Goal: Information Seeking & Learning: Learn about a topic

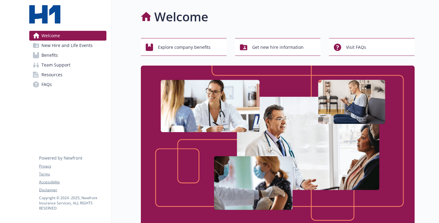
click at [66, 80] on link "Resources" at bounding box center [67, 75] width 77 height 10
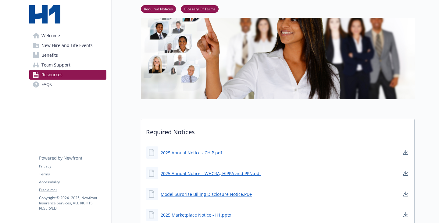
scroll to position [183, 0]
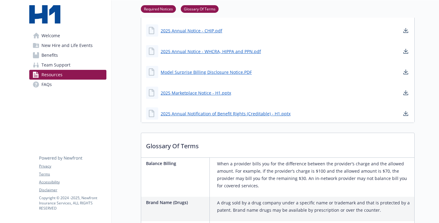
click at [78, 70] on link "Team Support" at bounding box center [67, 65] width 77 height 10
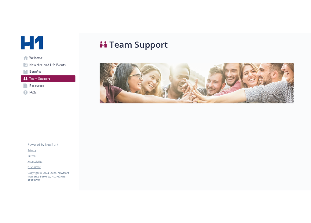
scroll to position [10, 0]
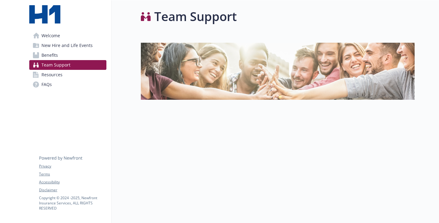
click at [205, 79] on img at bounding box center [278, 71] width 274 height 57
click at [42, 89] on link "FAQs" at bounding box center [67, 85] width 77 height 10
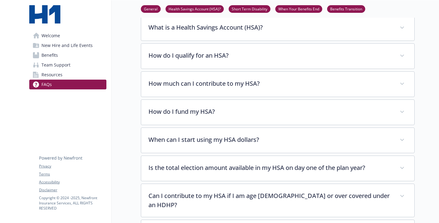
scroll to position [279, 0]
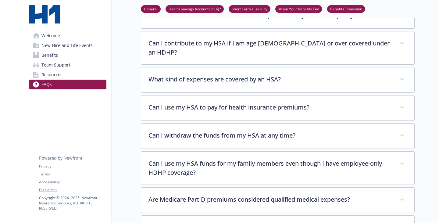
click at [332, 11] on link "Benefits Transition" at bounding box center [346, 9] width 38 height 6
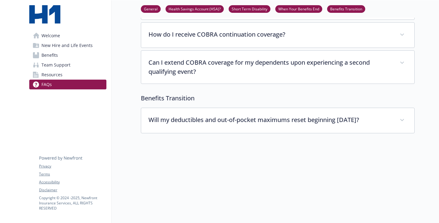
click at [284, 10] on link "When Your Benefits End" at bounding box center [298, 9] width 47 height 6
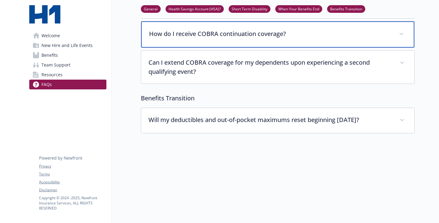
click at [230, 48] on div "How do I receive COBRA continuation coverage?" at bounding box center [277, 34] width 273 height 26
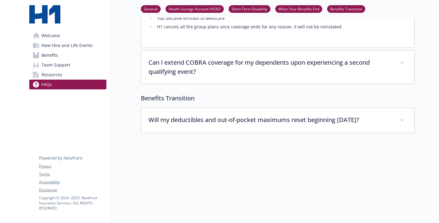
scroll to position [1057, 5]
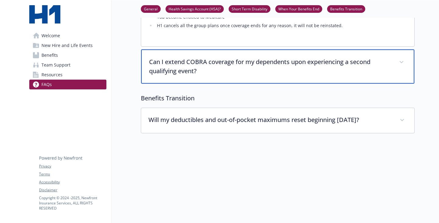
click at [230, 76] on p "Can I extend COBRA coverage for my dependents upon experiencing a second qualif…" at bounding box center [270, 66] width 243 height 18
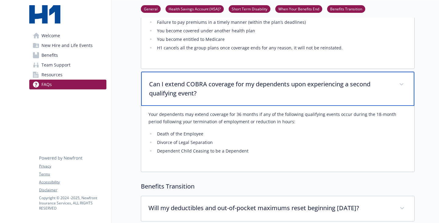
scroll to position [935, 5]
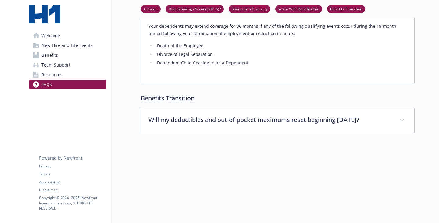
scroll to position [1515, 5]
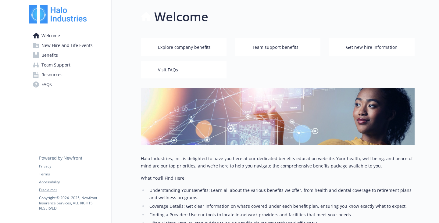
click at [50, 89] on span "FAQs" at bounding box center [46, 85] width 10 height 10
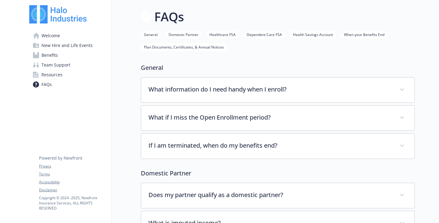
click at [364, 37] on link "When your Benefits End" at bounding box center [364, 34] width 47 height 6
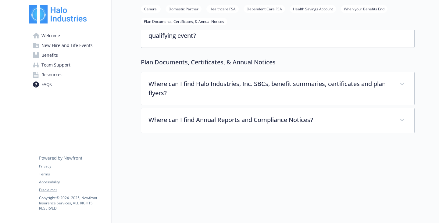
scroll to position [1494, 5]
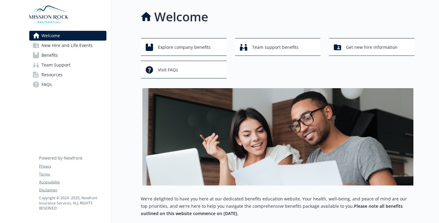
click at [66, 70] on span "Team Support" at bounding box center [55, 65] width 29 height 10
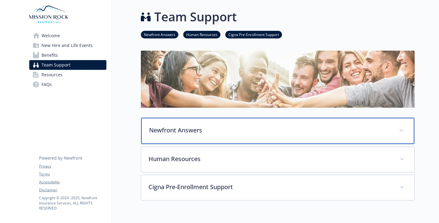
click at [182, 144] on div "Newfront Answers" at bounding box center [277, 131] width 273 height 26
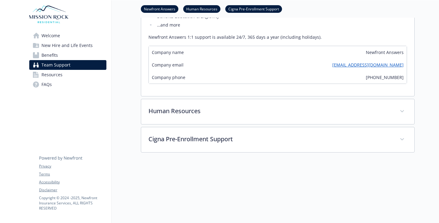
scroll to position [183, 0]
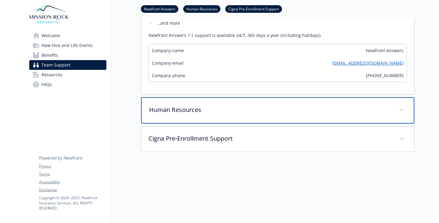
click at [173, 124] on div "Human Resources" at bounding box center [277, 110] width 273 height 26
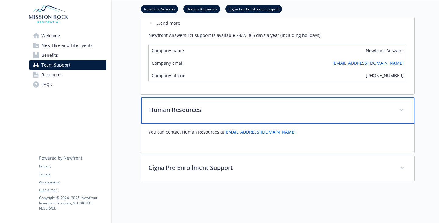
click at [187, 114] on p "Human Resources" at bounding box center [270, 109] width 243 height 9
